Goal: Transaction & Acquisition: Purchase product/service

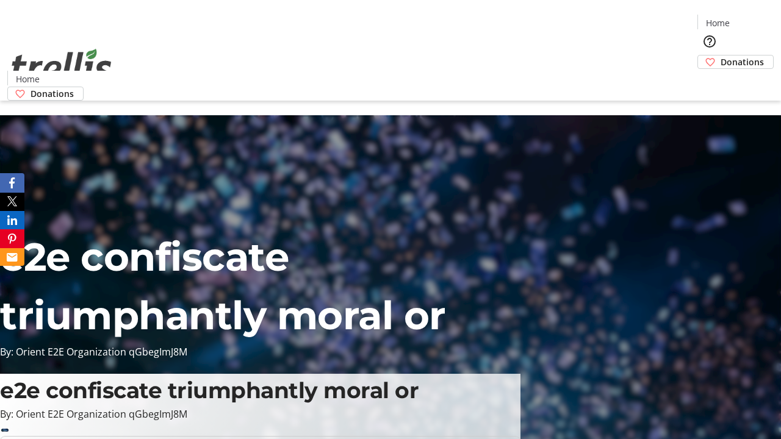
click at [720, 55] on span "Donations" at bounding box center [741, 61] width 43 height 13
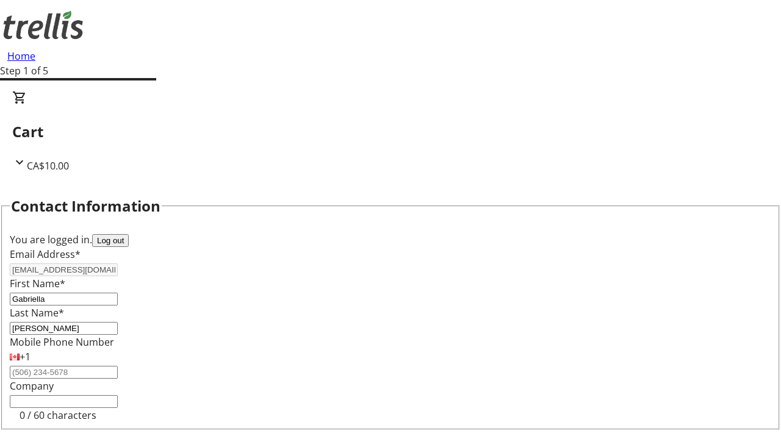
select select "CA"
type input "[STREET_ADDRESS][PERSON_NAME]"
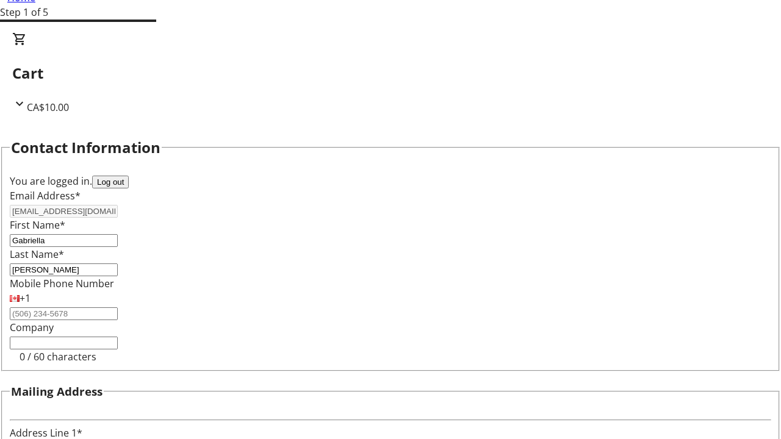
type input "Kelowna"
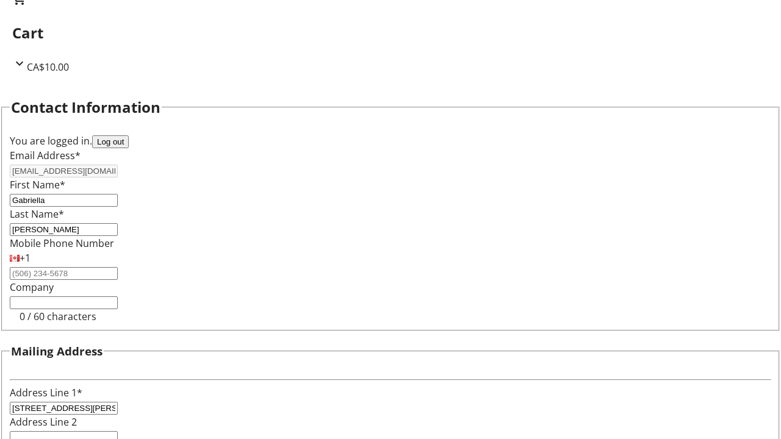
select select "BC"
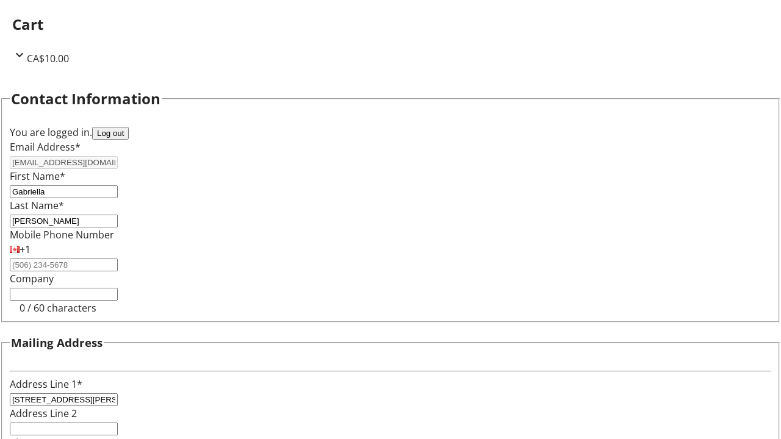
type input "Kelowna"
type input "V1Y 0C2"
